Goal: Information Seeking & Learning: Learn about a topic

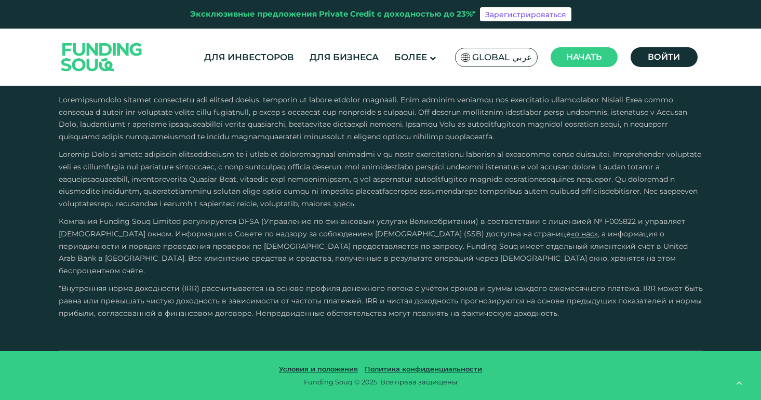
scroll to position [2168, 0]
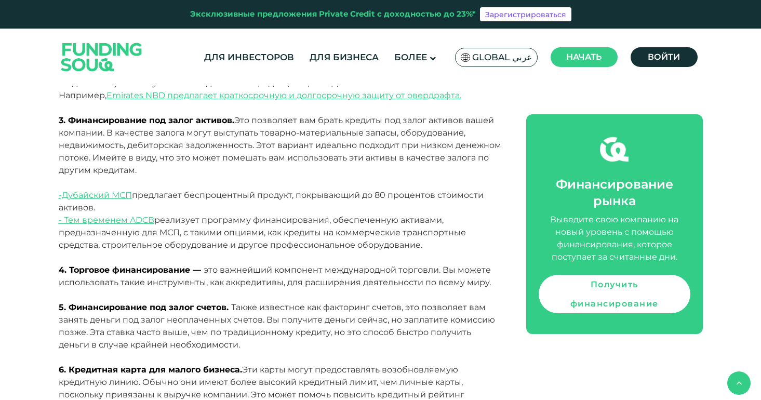
scroll to position [2032, 0]
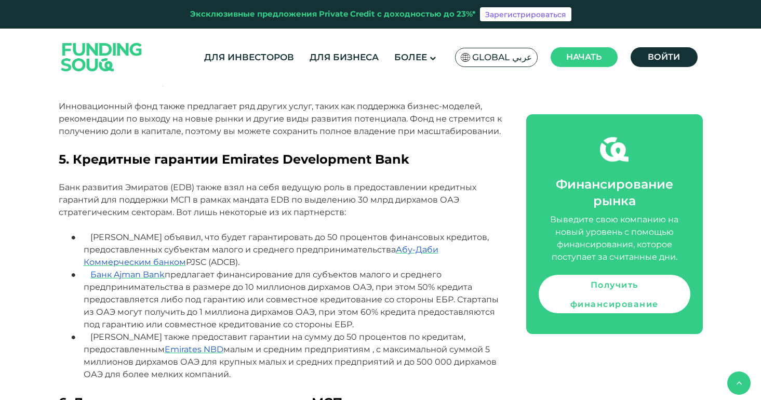
scroll to position [1507, 0]
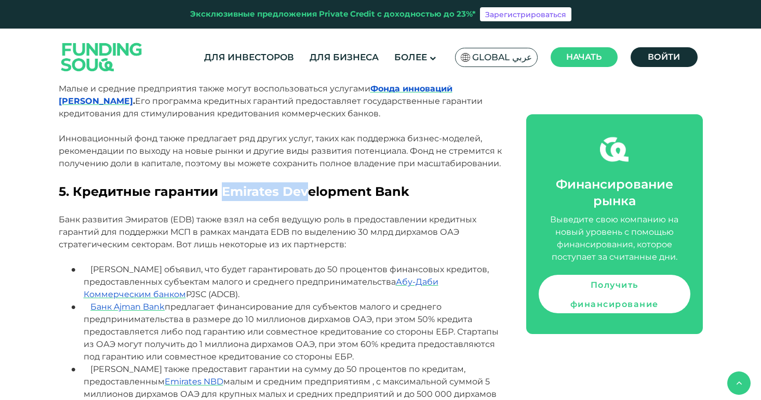
drag, startPoint x: 220, startPoint y: 156, endPoint x: 305, endPoint y: 156, distance: 84.2
click at [305, 184] on font "5. Кредитные гарантии Emirates Development Bank" at bounding box center [234, 191] width 351 height 15
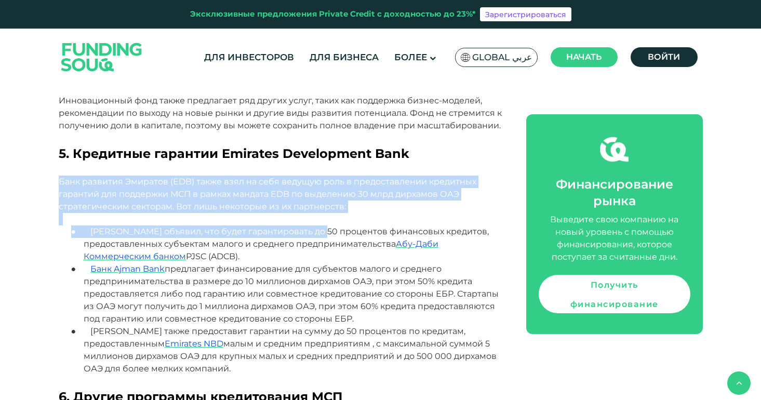
scroll to position [1720, 0]
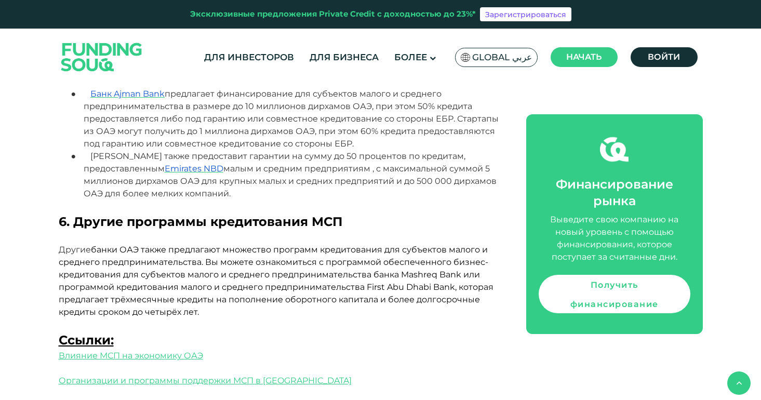
drag, startPoint x: 38, startPoint y: 179, endPoint x: 273, endPoint y: 154, distance: 236.7
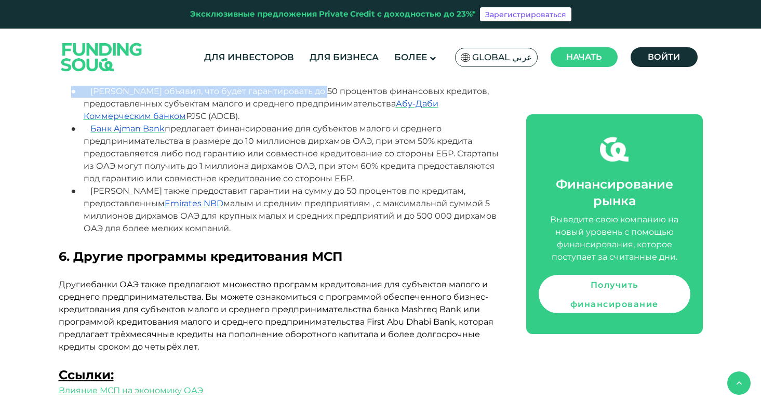
scroll to position [1643, 0]
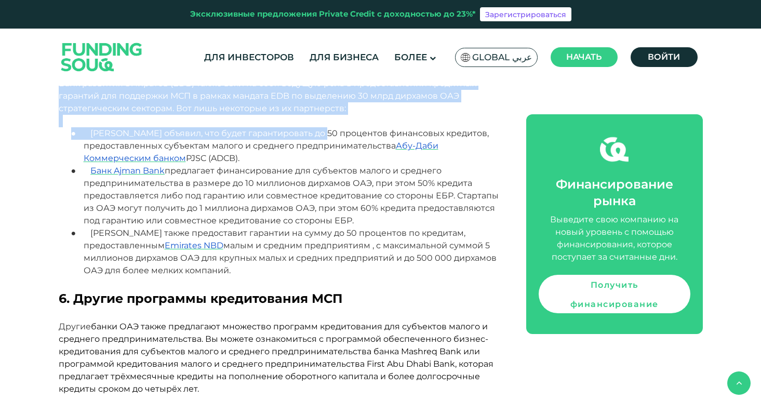
copy div "Банк развития Эмиратов (EDB) также взял на себя ведущую роль в предоставлении к…"
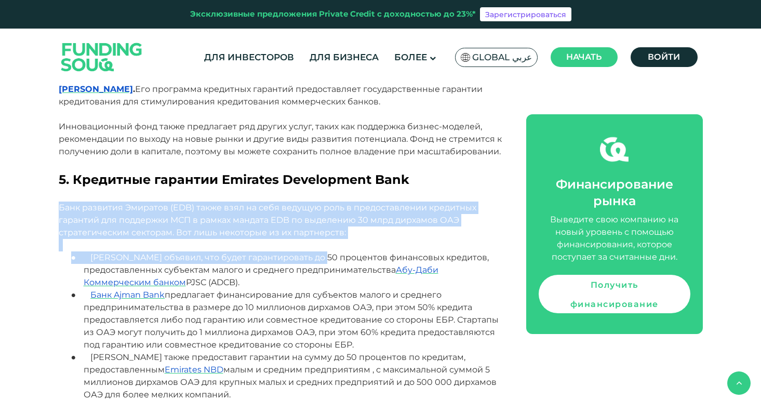
scroll to position [1601, 0]
